Goal: Transaction & Acquisition: Subscribe to service/newsletter

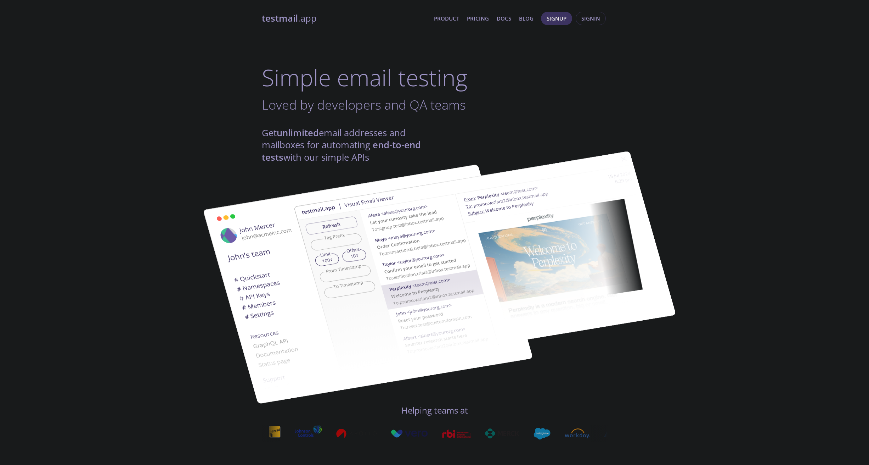
click at [363, 158] on img at bounding box center [485, 261] width 383 height 240
click at [486, 22] on link "Pricing" at bounding box center [478, 18] width 22 height 9
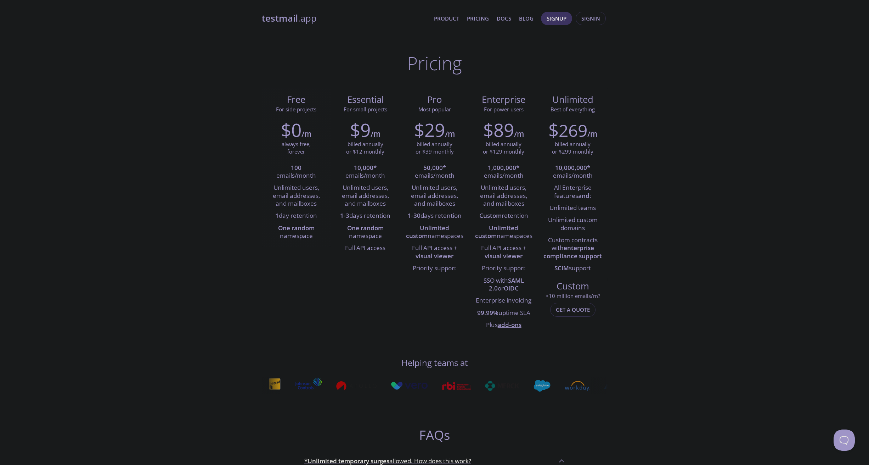
click at [293, 169] on strong "100" at bounding box center [296, 167] width 11 height 8
drag, startPoint x: 293, startPoint y: 169, endPoint x: 305, endPoint y: 175, distance: 14.1
click at [305, 175] on li "100 emails/month" at bounding box center [296, 172] width 58 height 20
click at [281, 191] on li "Unlimited users, email addresses, and mailboxes" at bounding box center [296, 196] width 58 height 28
click at [281, 189] on li "Unlimited users, email addresses, and mailboxes" at bounding box center [296, 196] width 58 height 28
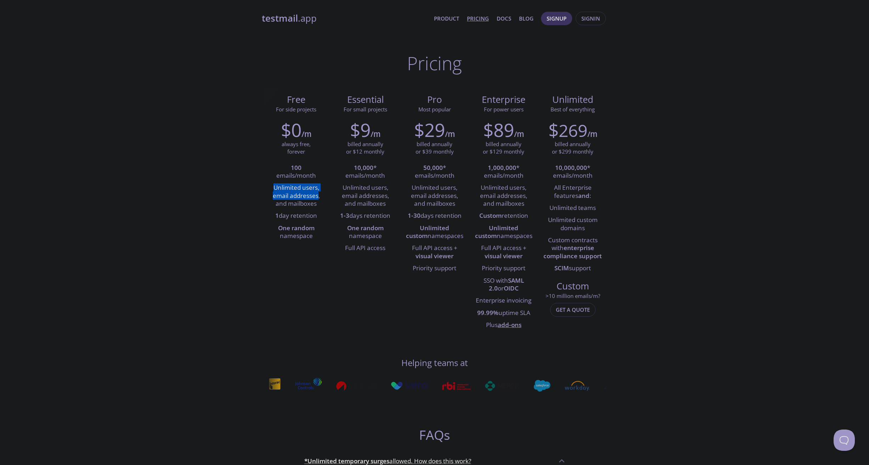
drag, startPoint x: 281, startPoint y: 189, endPoint x: 295, endPoint y: 200, distance: 17.5
click at [295, 200] on li "Unlimited users, email addresses, and mailboxes" at bounding box center [296, 196] width 58 height 28
click at [294, 220] on li "1 day retention" at bounding box center [296, 216] width 58 height 12
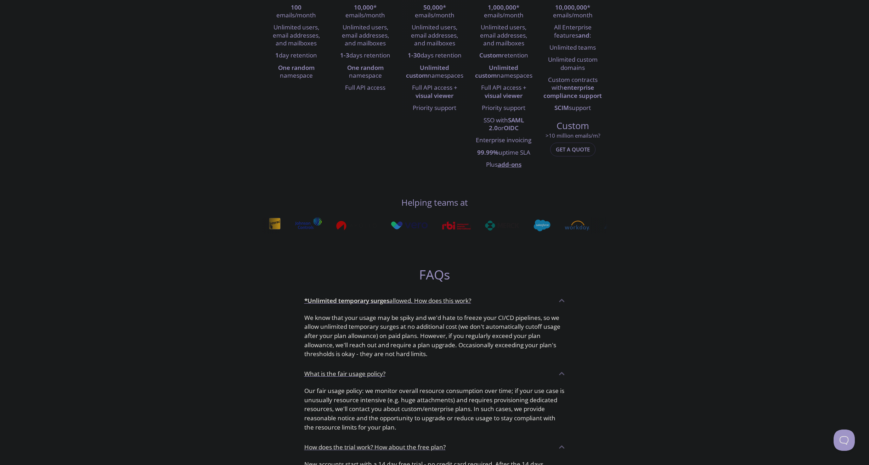
scroll to position [299, 0]
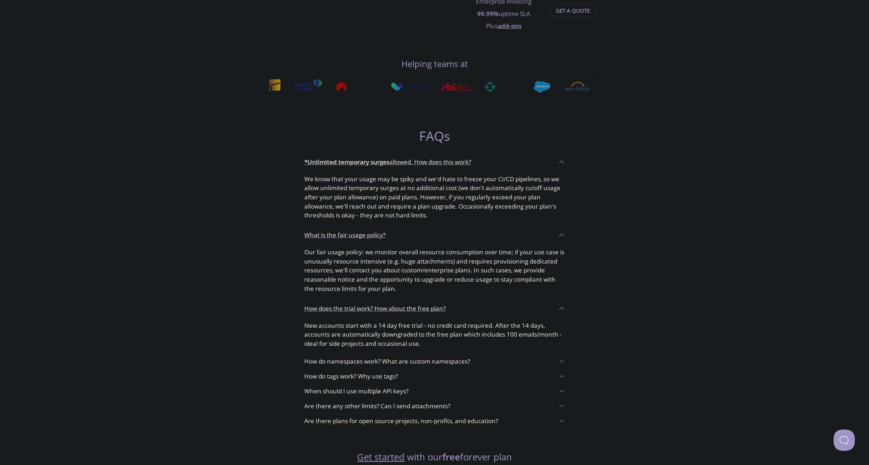
click at [413, 162] on p "*Unlimited temporary surges allowed. How does this work?" at bounding box center [387, 161] width 167 height 9
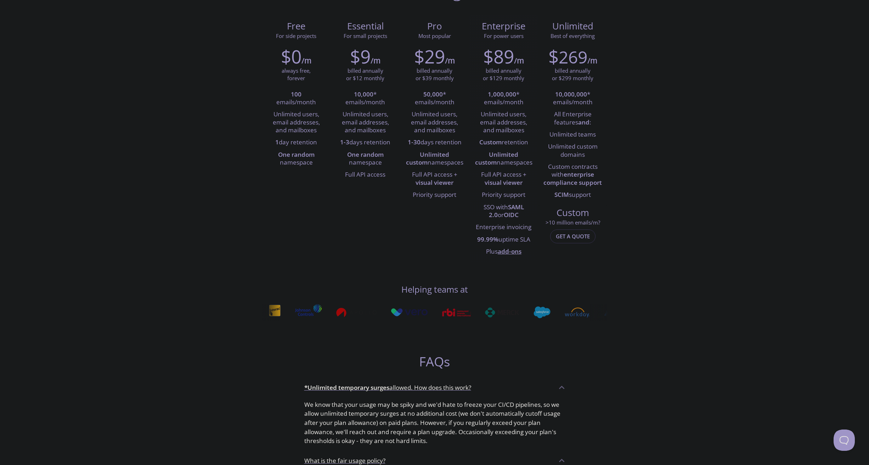
scroll to position [0, 0]
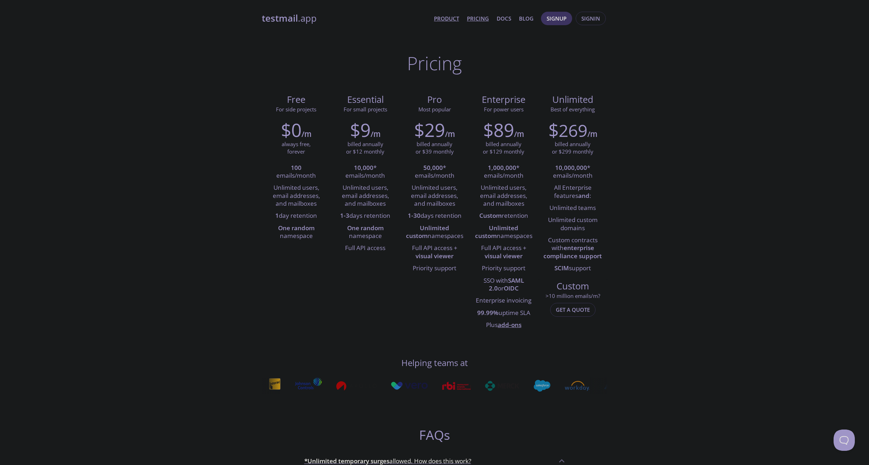
click at [441, 19] on link "Product" at bounding box center [446, 18] width 25 height 9
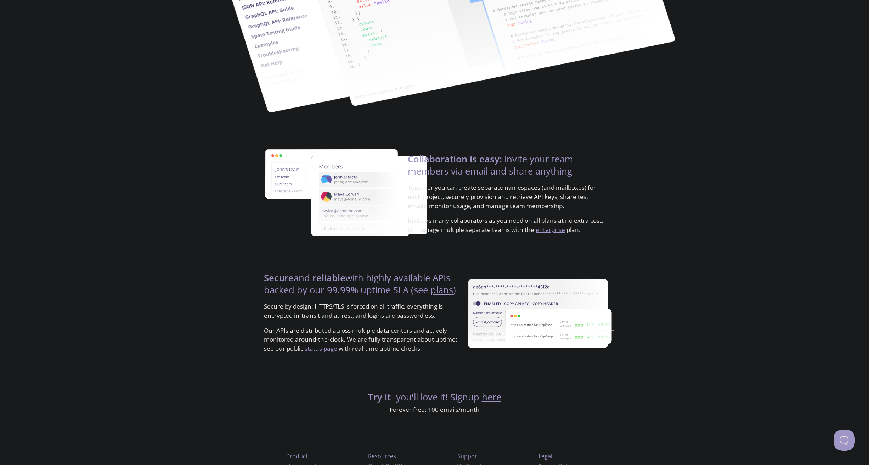
scroll to position [1156, 0]
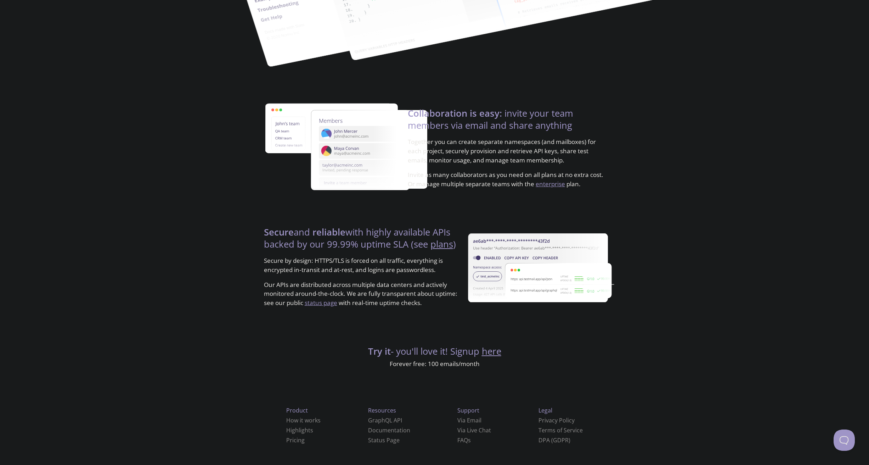
click at [397, 363] on p "Forever free: 100 emails/month" at bounding box center [435, 363] width 346 height 9
drag, startPoint x: 397, startPoint y: 363, endPoint x: 476, endPoint y: 363, distance: 79.0
click at [476, 363] on p "Forever free: 100 emails/month" at bounding box center [435, 363] width 346 height 9
click at [451, 366] on p "Forever free: 100 emails/month" at bounding box center [435, 363] width 346 height 9
click at [436, 363] on p "Forever free: 100 emails/month" at bounding box center [435, 363] width 346 height 9
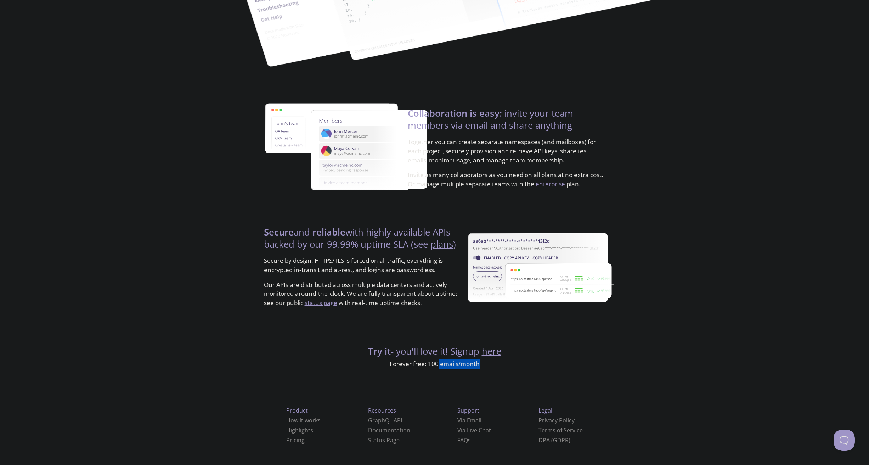
drag, startPoint x: 436, startPoint y: 363, endPoint x: 466, endPoint y: 363, distance: 30.1
click at [466, 363] on p "Forever free: 100 emails/month" at bounding box center [435, 363] width 346 height 9
click at [485, 365] on p "Forever free: 100 emails/month" at bounding box center [435, 363] width 346 height 9
click at [494, 352] on link "here" at bounding box center [491, 351] width 19 height 12
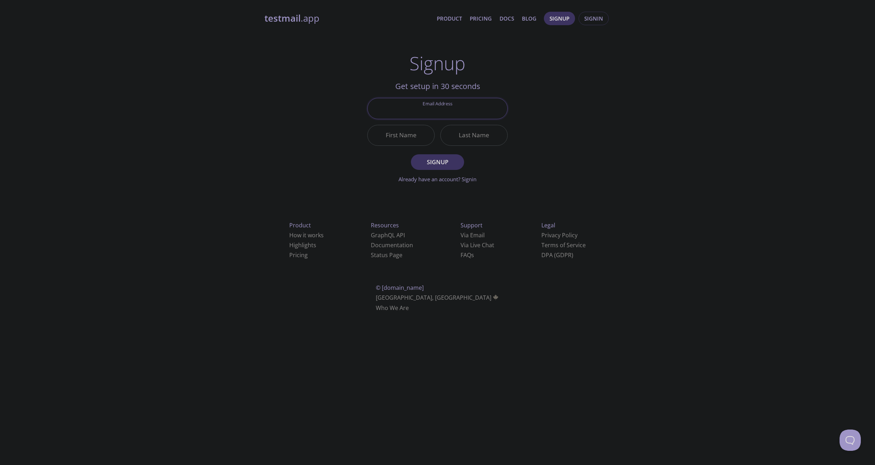
click at [542, 68] on div "testmail .app Product Pricing Docs Blog Signup Signin Signup Get setup in 30 se…" at bounding box center [437, 169] width 363 height 325
click at [442, 108] on input "Email Address" at bounding box center [438, 108] width 140 height 20
click at [463, 88] on h2 "Get setup in 30 seconds" at bounding box center [437, 86] width 140 height 12
click at [443, 110] on input "Email Address" at bounding box center [438, 108] width 140 height 20
click at [132, 170] on div "testmail .app Product Pricing Docs Blog Signup Signin Signup Get setup in 30 se…" at bounding box center [437, 169] width 875 height 325
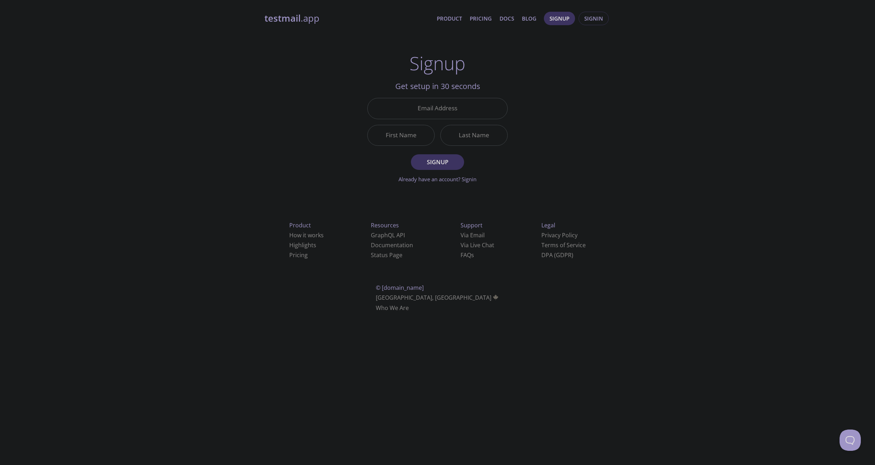
click at [437, 108] on input "Email Address" at bounding box center [438, 108] width 140 height 20
paste input "zephyriveskludk34713@hotmail.com"
type input "zephyriveskludk34713@hotmail.com"
click at [360, 134] on main "Signup Get setup in 30 seconds Email Address zephyriveskludk34713@hotmail.com F…" at bounding box center [437, 117] width 157 height 131
click at [391, 135] on input "First Name" at bounding box center [401, 135] width 67 height 20
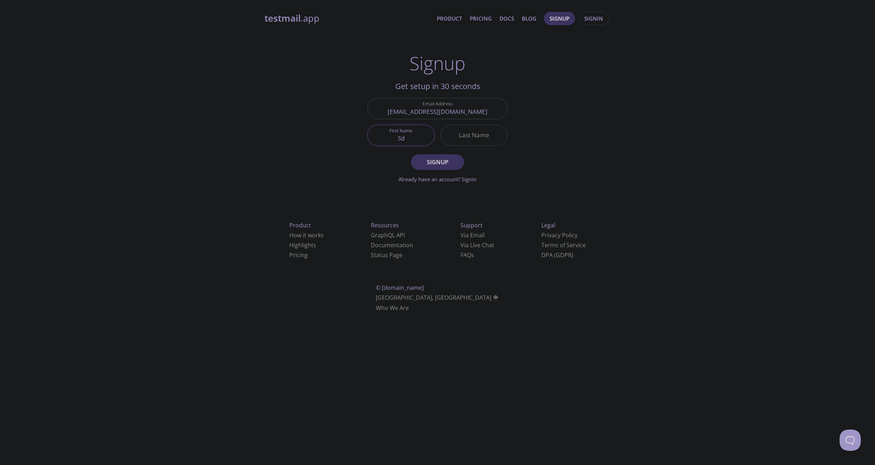
type input "Sd"
click at [461, 136] on input "Last Name" at bounding box center [474, 135] width 67 height 20
type input "ds"
click at [439, 163] on span "Signup" at bounding box center [438, 162] width 38 height 10
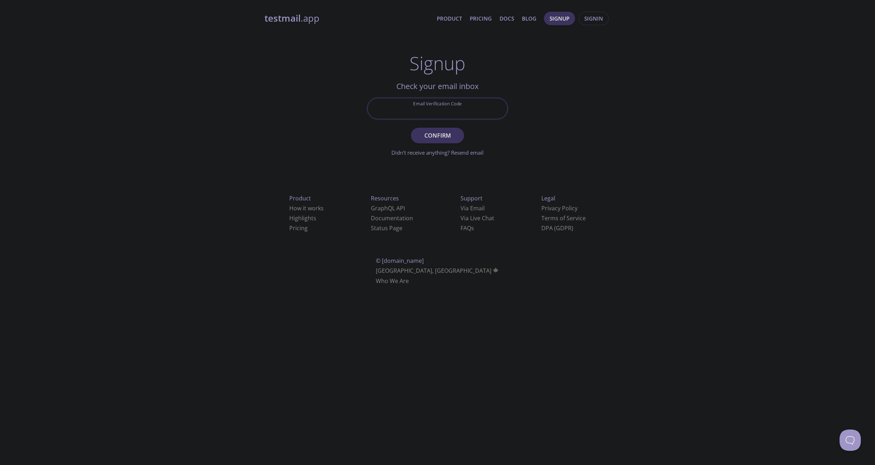
click at [424, 104] on input "Email Verification Code" at bounding box center [438, 108] width 140 height 20
paste input "DZGUBDG"
type input "DZGUBDG"
click at [435, 136] on span "Confirm" at bounding box center [438, 135] width 38 height 10
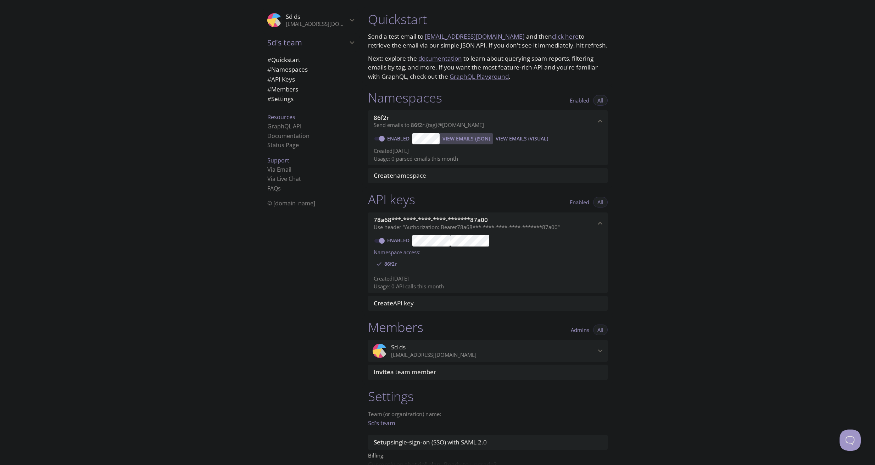
click at [460, 139] on span "View Emails (JSON)" at bounding box center [465, 138] width 47 height 9
click at [421, 98] on h1 "Namespaces" at bounding box center [405, 98] width 74 height 16
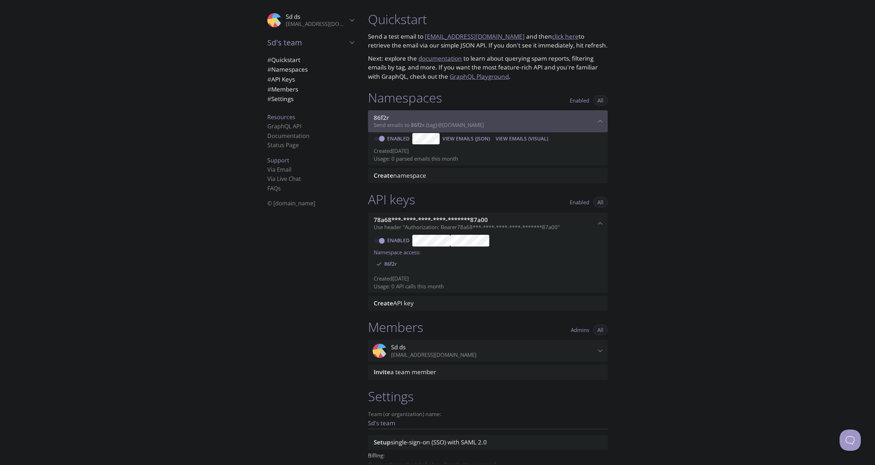
click at [472, 125] on span "Send emails to 86f2r . {tag} @inbox.testmail.app" at bounding box center [429, 124] width 110 height 7
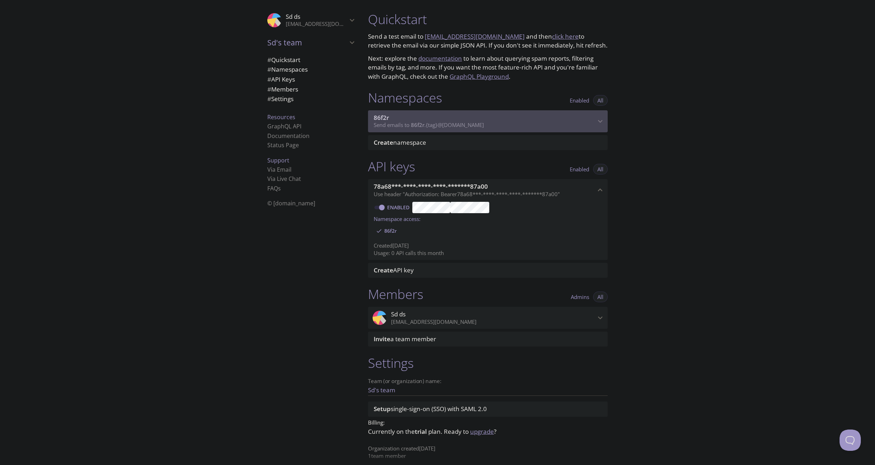
click at [472, 125] on span "Send emails to 86f2r . {tag} @inbox.testmail.app" at bounding box center [429, 124] width 110 height 7
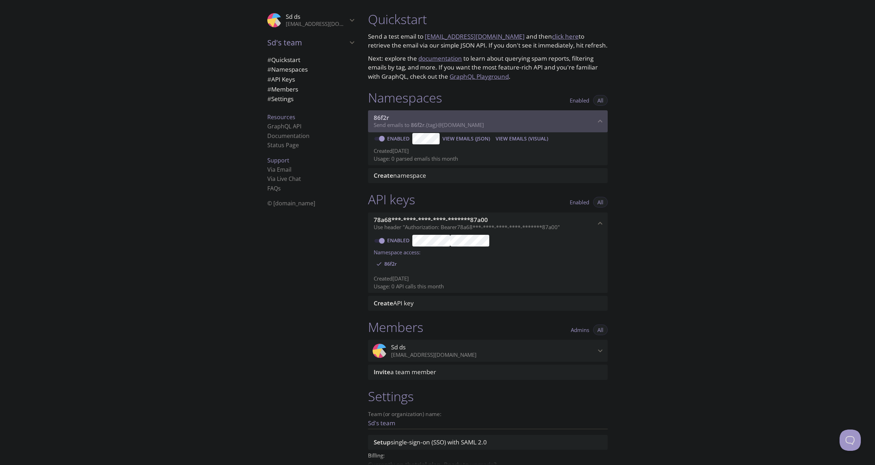
click at [472, 125] on span "Send emails to 86f2r . {tag} @inbox.testmail.app" at bounding box center [429, 124] width 110 height 7
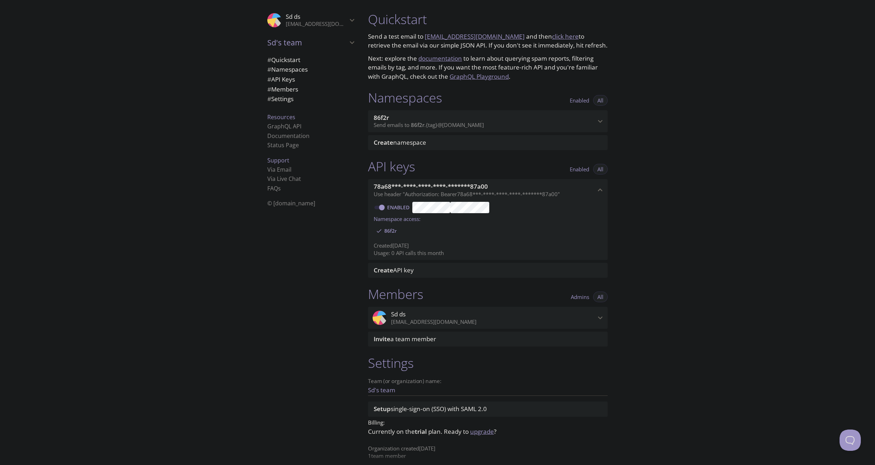
click at [288, 69] on span "# Namespaces" at bounding box center [287, 69] width 40 height 8
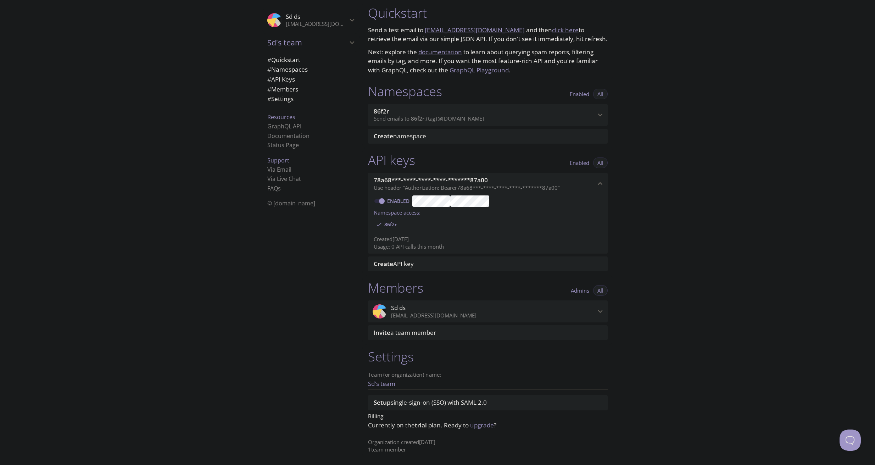
click at [288, 69] on span "# Namespaces" at bounding box center [287, 69] width 40 height 8
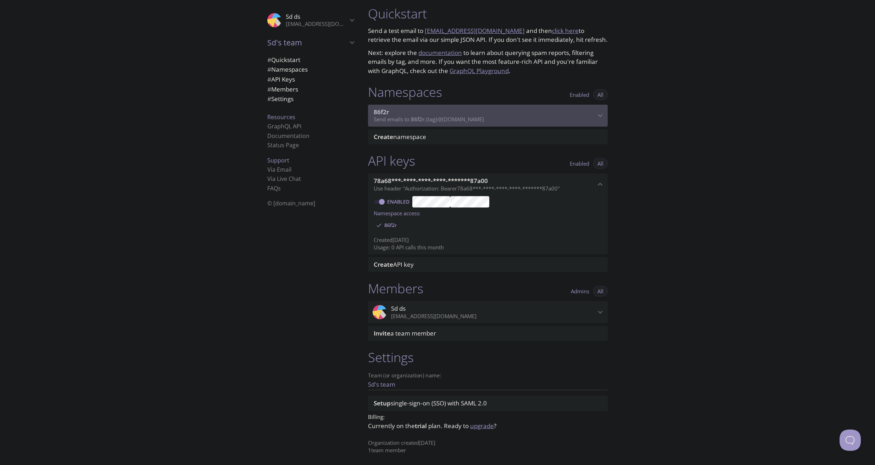
click at [379, 112] on span "86f2r" at bounding box center [381, 112] width 15 height 8
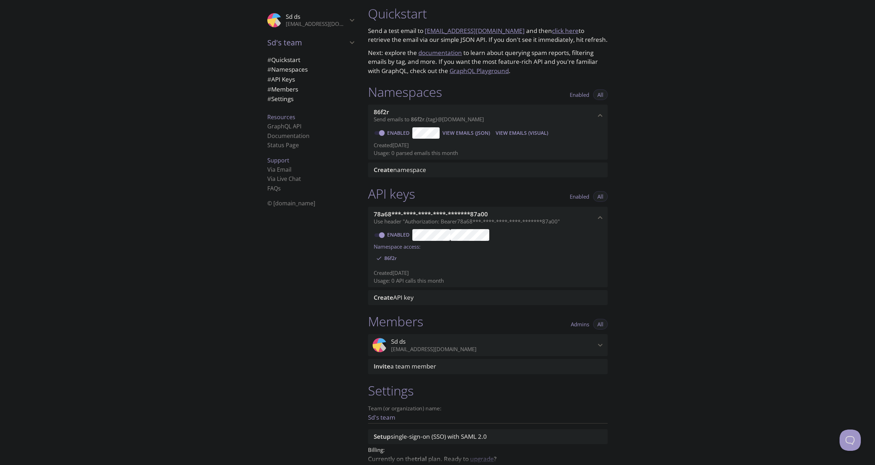
click at [379, 112] on span "86f2r" at bounding box center [381, 112] width 15 height 8
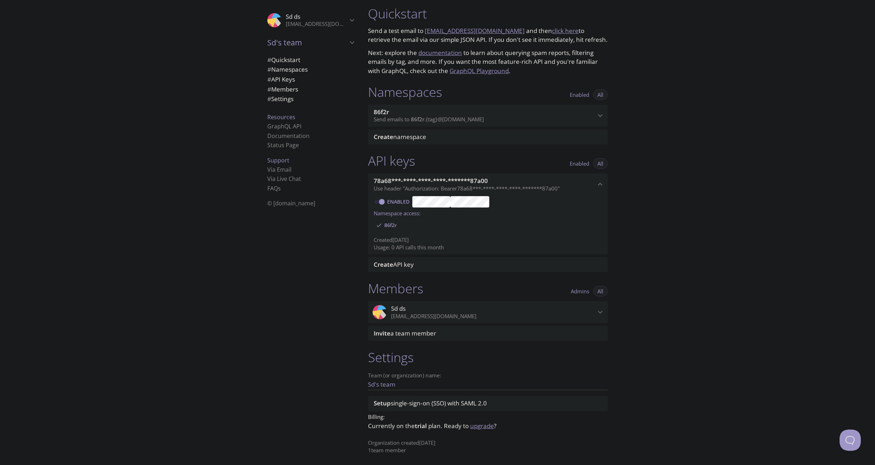
click at [418, 139] on span "Create namespace" at bounding box center [400, 137] width 52 height 8
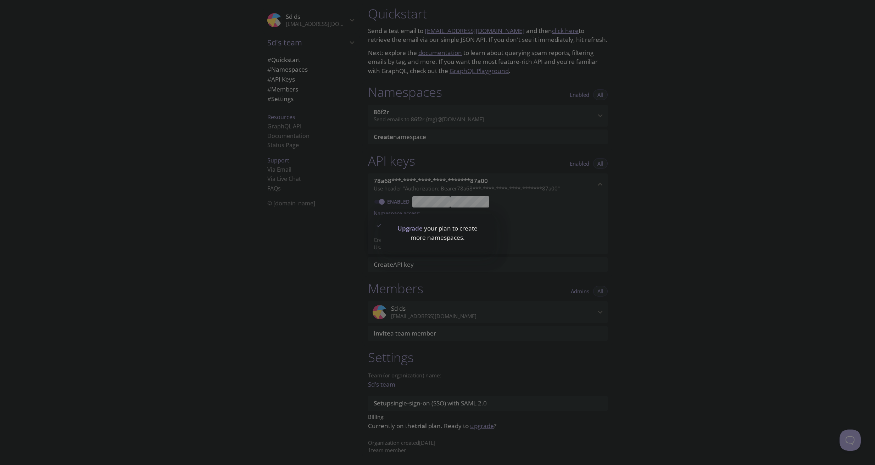
click at [465, 148] on div "Upgrade your plan to create more namespaces." at bounding box center [437, 232] width 875 height 465
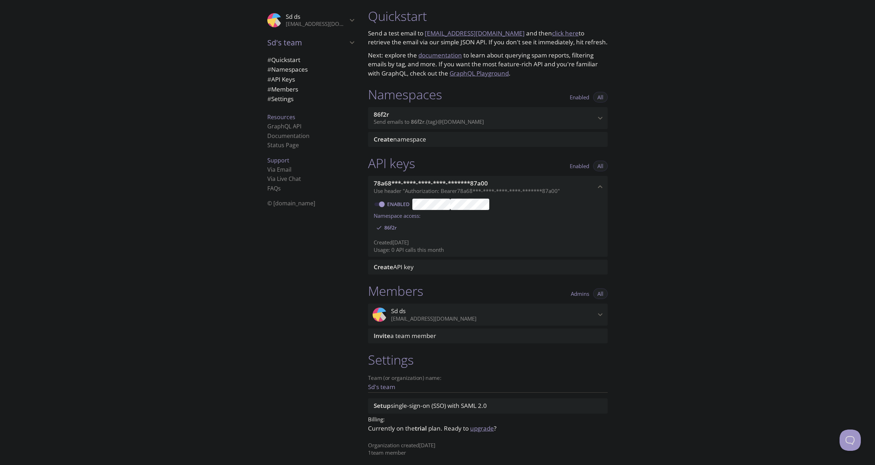
scroll to position [0, 0]
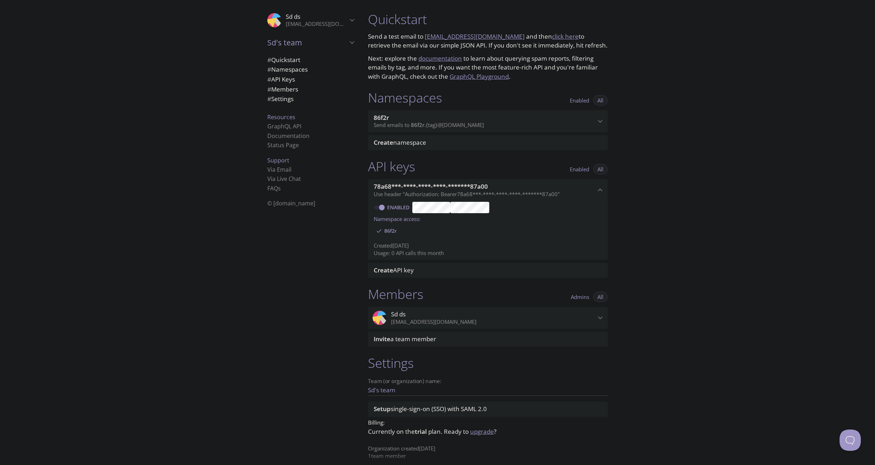
click at [333, 41] on span "Sd's team" at bounding box center [307, 43] width 80 height 10
click at [306, 45] on span "Sd's team" at bounding box center [307, 43] width 80 height 10
click at [576, 100] on span "Enabled" at bounding box center [579, 100] width 19 height 0
click at [574, 100] on span "Enabled" at bounding box center [579, 100] width 19 height 0
click at [575, 100] on span "Enabled" at bounding box center [579, 100] width 19 height 0
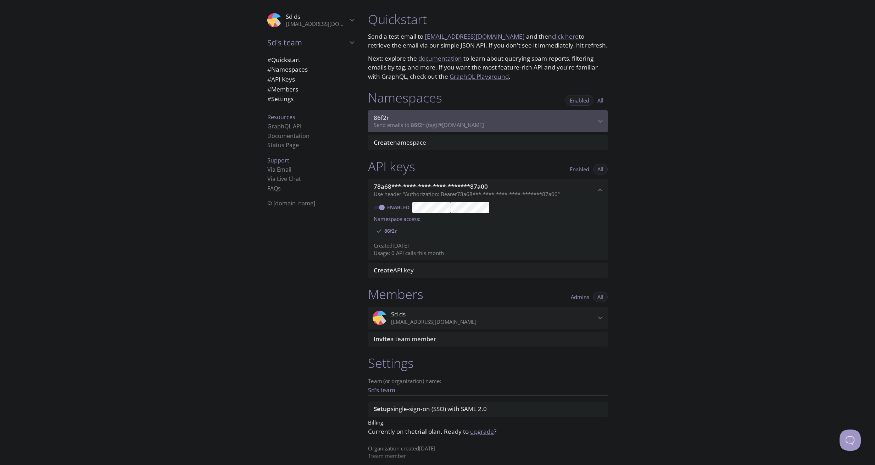
click at [599, 121] on icon "86f2r namespace" at bounding box center [600, 121] width 5 height 3
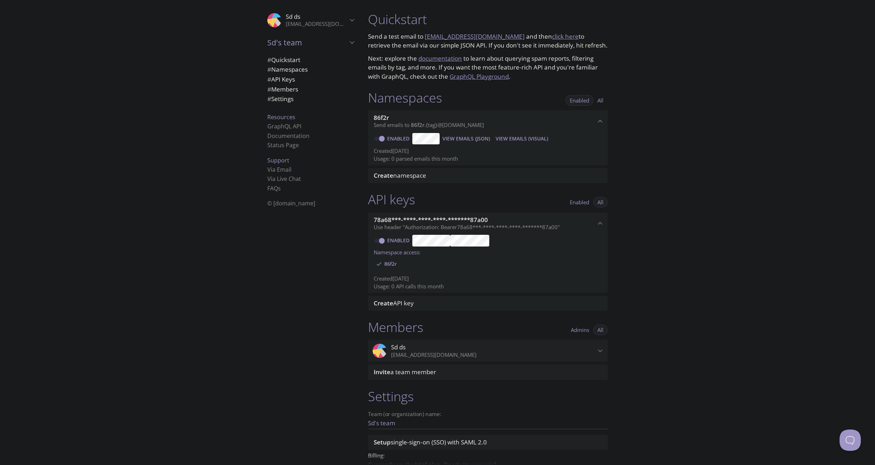
click at [391, 138] on link "Enabled" at bounding box center [399, 138] width 26 height 7
click at [391, 138] on input "Enabled" at bounding box center [382, 138] width 26 height 9
checkbox input "false"
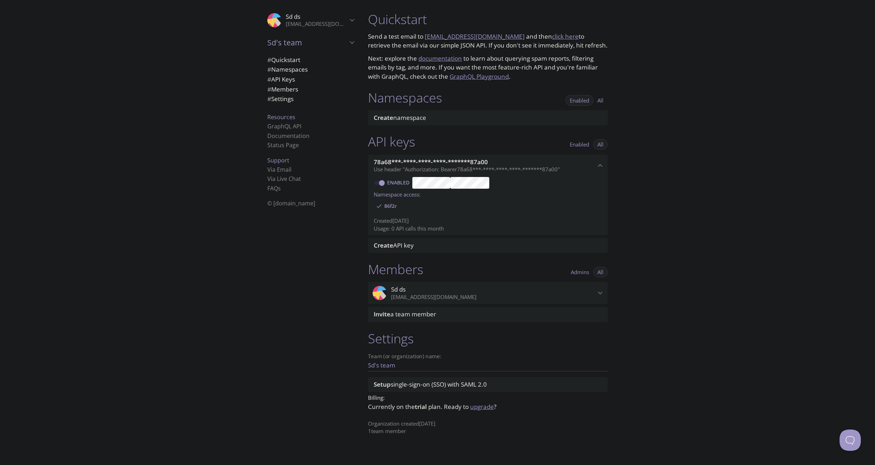
click at [399, 117] on span "Create namespace" at bounding box center [400, 117] width 52 height 8
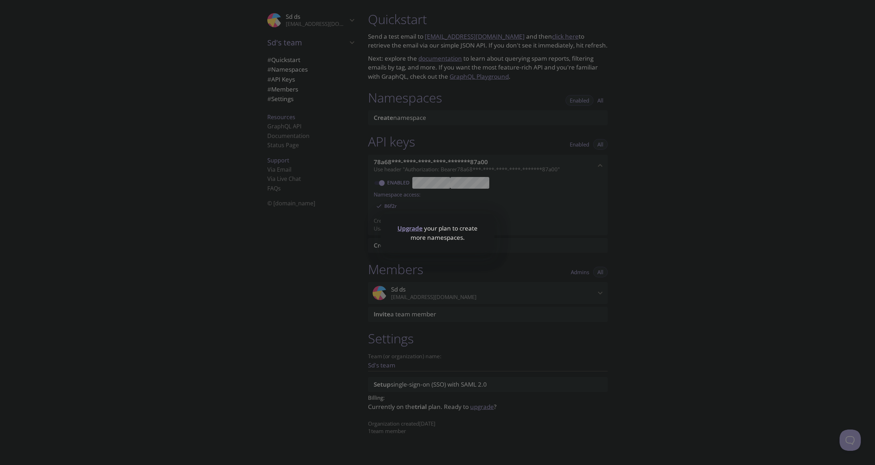
click at [516, 183] on div "Upgrade your plan to create more namespaces." at bounding box center [437, 232] width 875 height 465
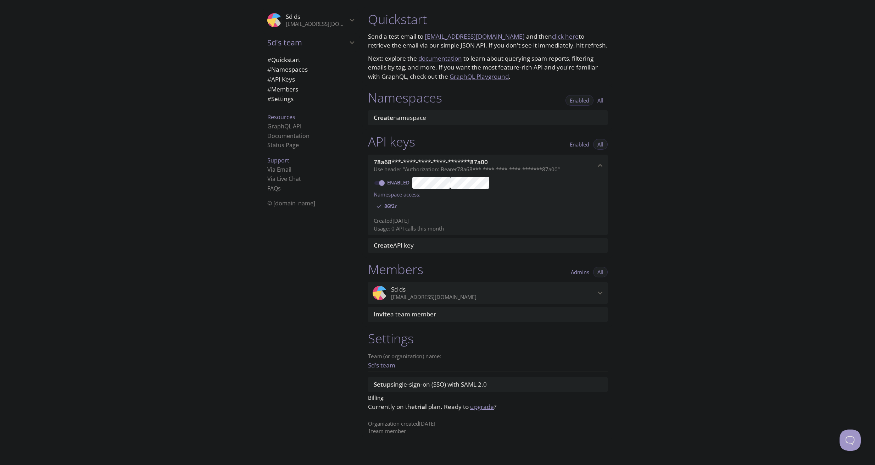
click at [596, 100] on button "All" at bounding box center [600, 100] width 15 height 11
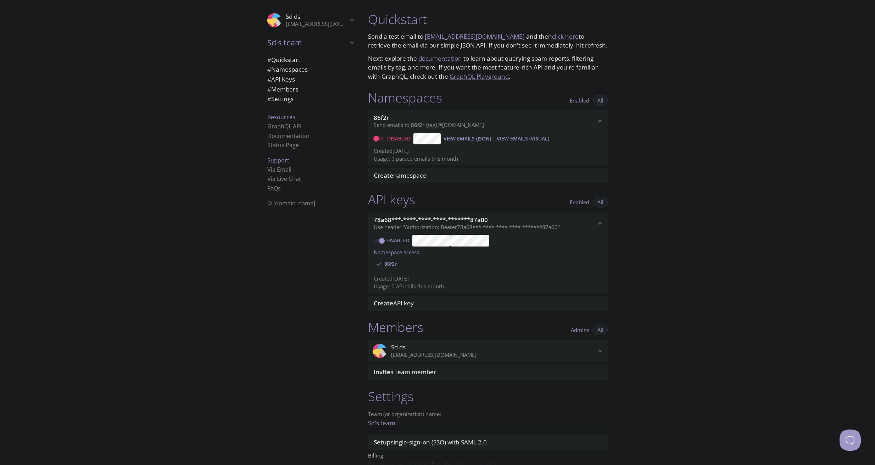
click at [382, 140] on input "Disabled" at bounding box center [376, 138] width 26 height 9
checkbox input "true"
click at [578, 100] on span "Enabled" at bounding box center [579, 100] width 19 height 0
click at [597, 100] on span "All" at bounding box center [600, 100] width 6 height 0
click at [171, 191] on div ".cls-1 { fill: #6d5ca8; } .cls-2 { fill: #3fc191; } .cls-3 { fill: #3b4752; } .…" at bounding box center [181, 232] width 362 height 465
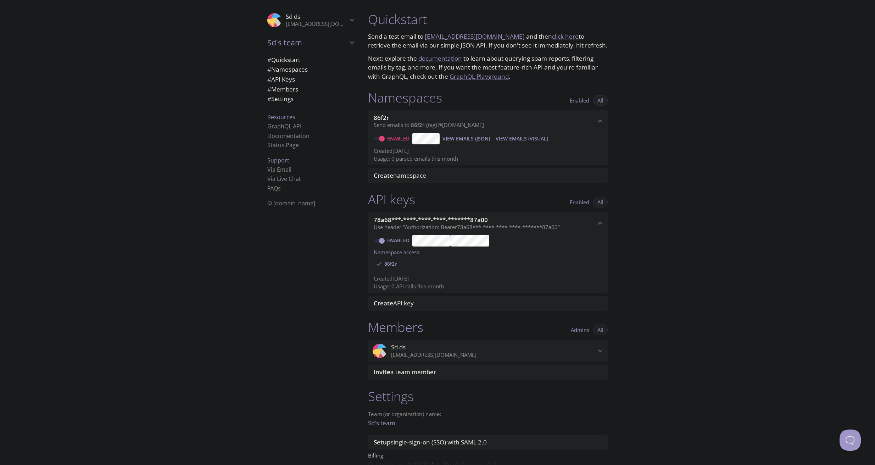
click at [374, 37] on p "Send a test email to 86f2r.test@inbox.testmail.app and then click here to retri…" at bounding box center [488, 41] width 240 height 18
drag, startPoint x: 374, startPoint y: 37, endPoint x: 405, endPoint y: 36, distance: 31.2
click at [405, 37] on p "Send a test email to 86f2r.test@inbox.testmail.app and then click here to retri…" at bounding box center [488, 41] width 240 height 18
click at [346, 25] on div ".cls-1 { fill: #6d5ca8; } .cls-2 { fill: #3fc191; } .cls-3 { fill: #3b4752; } .…" at bounding box center [311, 20] width 98 height 23
click at [292, 41] on span "User Settings" at bounding box center [310, 39] width 86 height 9
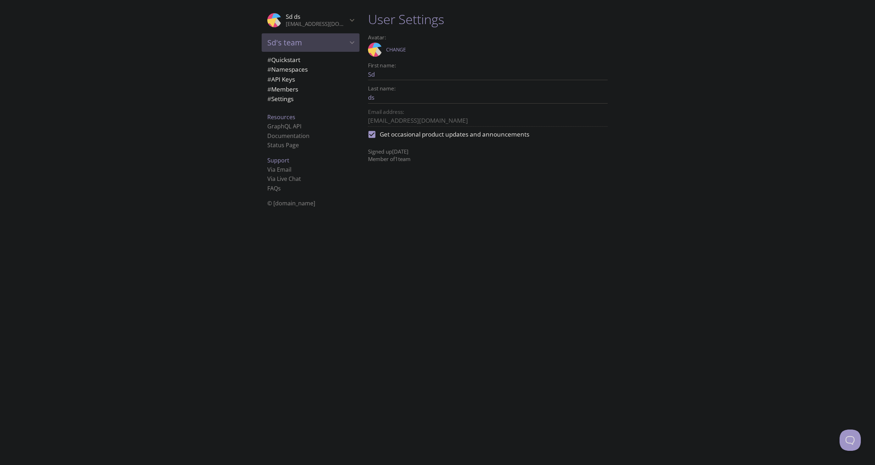
click at [283, 42] on span "Sd's team" at bounding box center [307, 43] width 80 height 10
click at [312, 22] on p "zephyriveskludk34713@hotmail.com" at bounding box center [317, 24] width 62 height 7
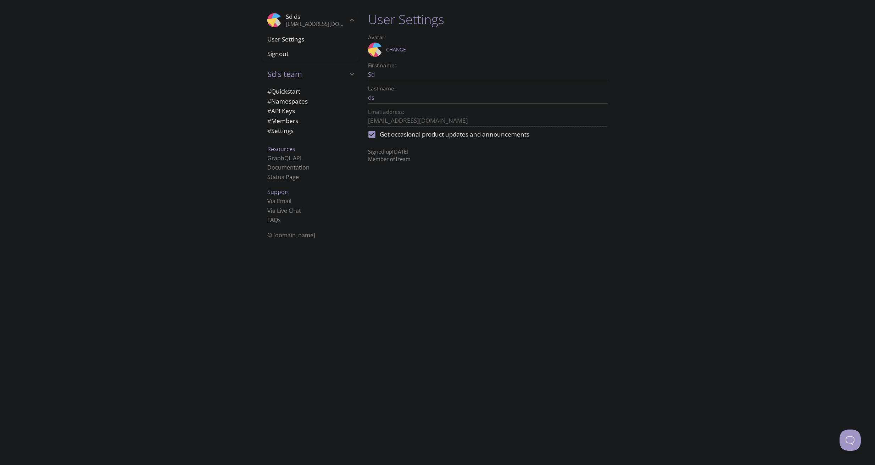
click at [290, 38] on span "User Settings" at bounding box center [310, 39] width 86 height 9
click at [296, 60] on span "# Quickstart" at bounding box center [283, 60] width 33 height 8
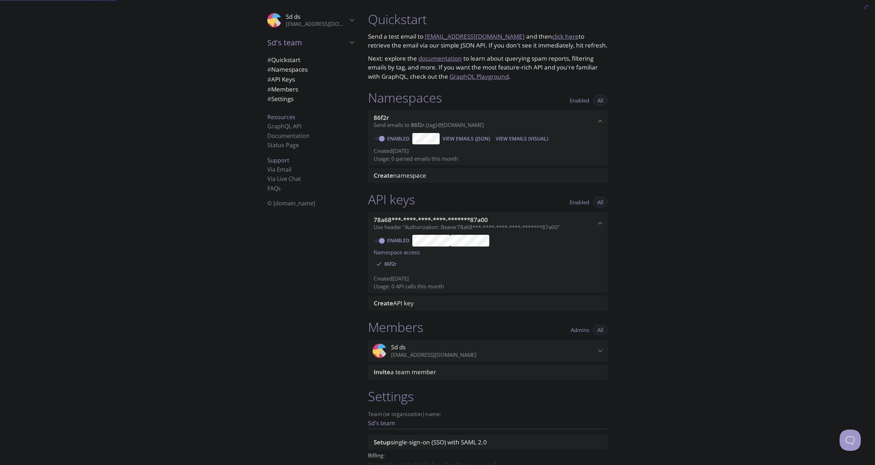
scroll to position [11, 0]
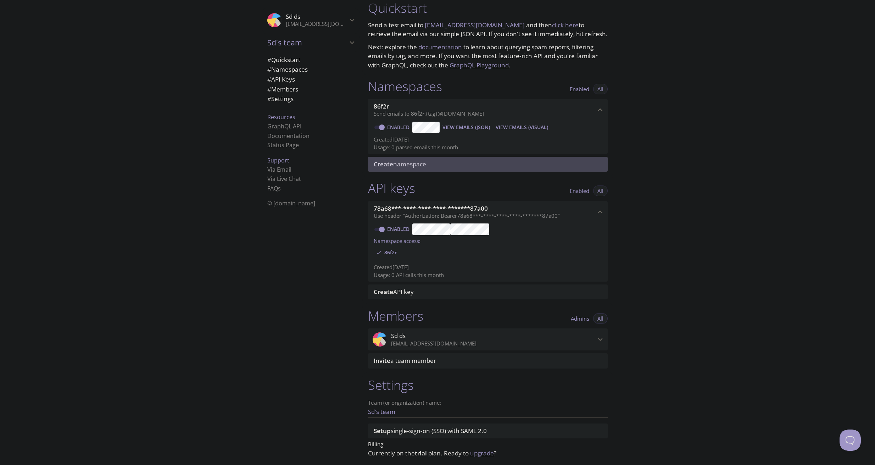
click at [419, 163] on span "Create namespace" at bounding box center [400, 164] width 52 height 8
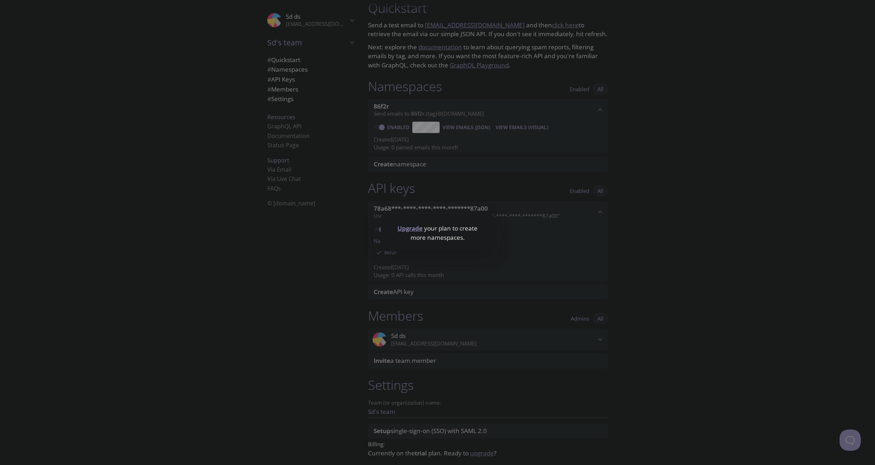
click at [456, 181] on div "Upgrade your plan to create more namespaces." at bounding box center [437, 232] width 875 height 465
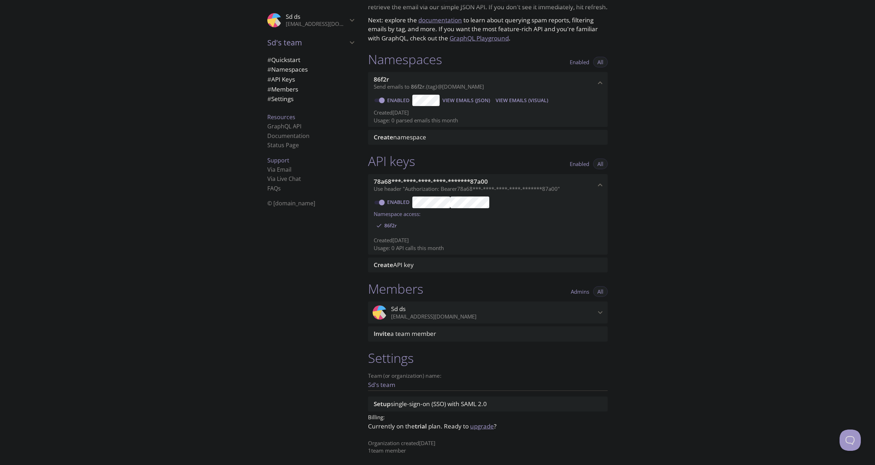
scroll to position [39, 0]
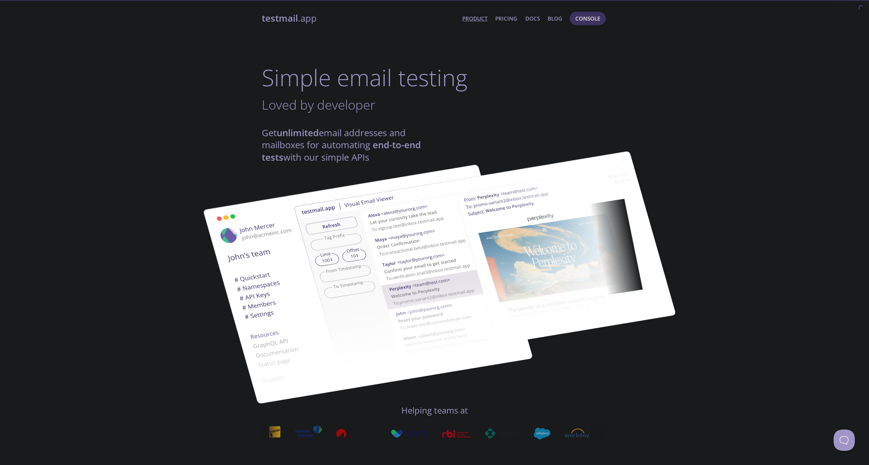
click at [477, 19] on link "Product" at bounding box center [475, 18] width 25 height 9
click at [481, 21] on link "Product" at bounding box center [475, 18] width 25 height 9
click at [516, 19] on link "Pricing" at bounding box center [506, 18] width 22 height 9
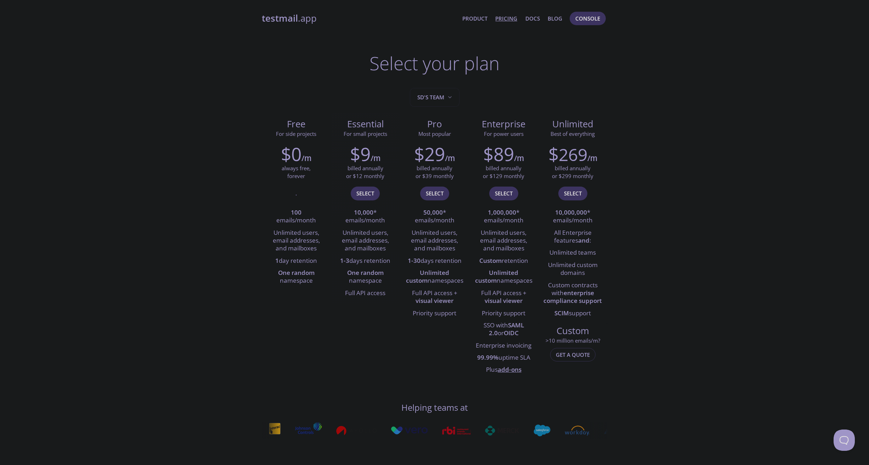
click at [375, 212] on li "10,000 * emails/month" at bounding box center [365, 217] width 58 height 20
click at [348, 276] on strong "One random" at bounding box center [365, 272] width 37 height 8
drag, startPoint x: 348, startPoint y: 276, endPoint x: 372, endPoint y: 281, distance: 25.4
click at [372, 281] on li "One random namespace" at bounding box center [365, 277] width 58 height 20
click at [429, 281] on li "Unlimited custom namespaces" at bounding box center [434, 277] width 58 height 20
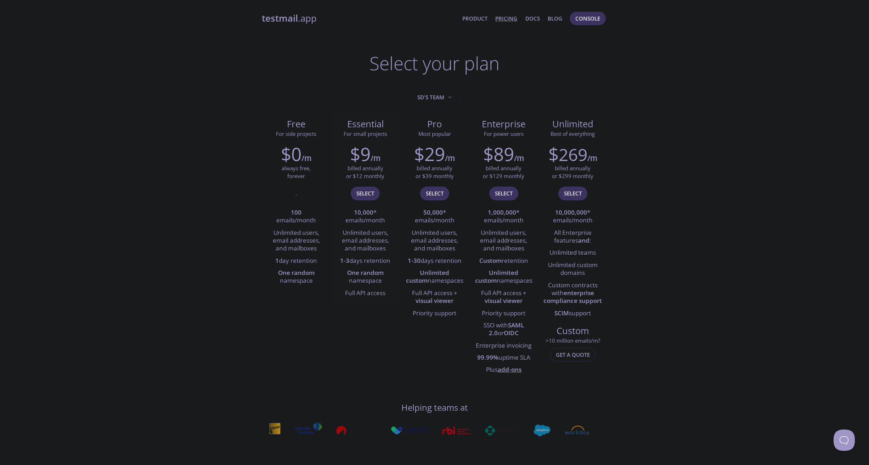
click at [362, 278] on li "One random namespace" at bounding box center [365, 277] width 58 height 20
click at [373, 292] on li "Full API access" at bounding box center [365, 293] width 58 height 12
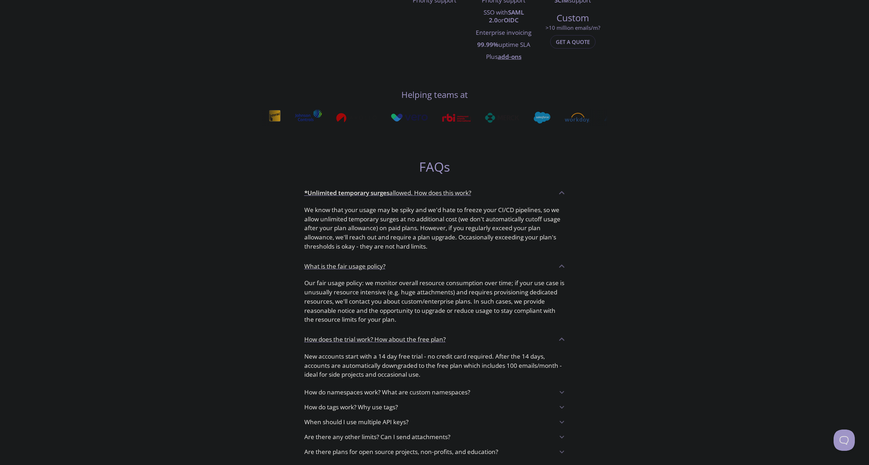
scroll to position [438, 0]
